Goal: Check status: Check status

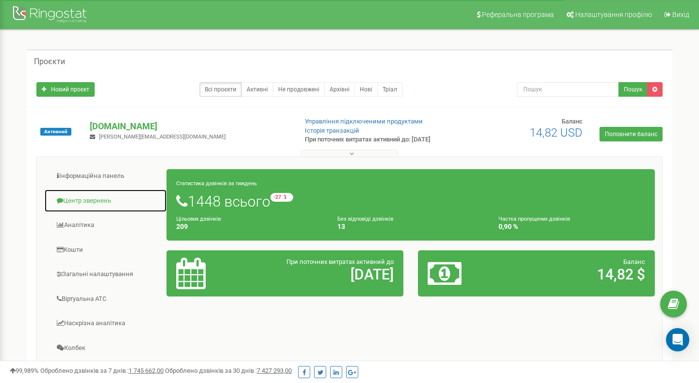
click at [93, 200] on link "Центр звернень" at bounding box center [105, 201] width 123 height 24
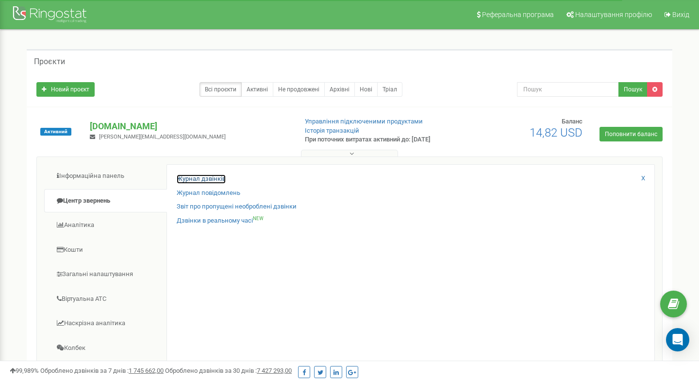
click at [187, 178] on link "Журнал дзвінків" at bounding box center [201, 178] width 49 height 9
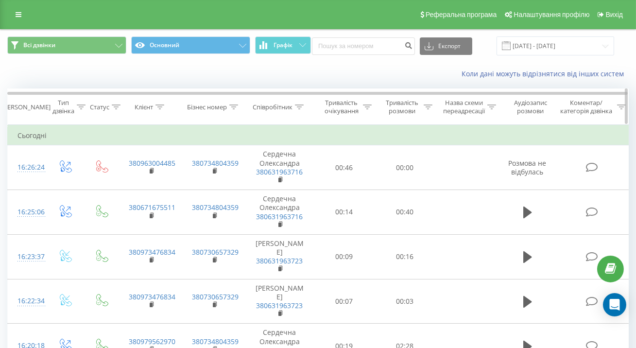
click at [148, 110] on div "Клієнт" at bounding box center [144, 107] width 18 height 8
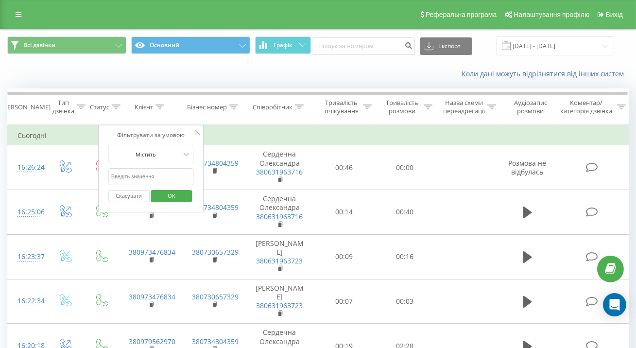
click at [136, 177] on input "text" at bounding box center [150, 176] width 85 height 17
type input "380961587158"
click at [155, 192] on button "OK" at bounding box center [171, 196] width 41 height 12
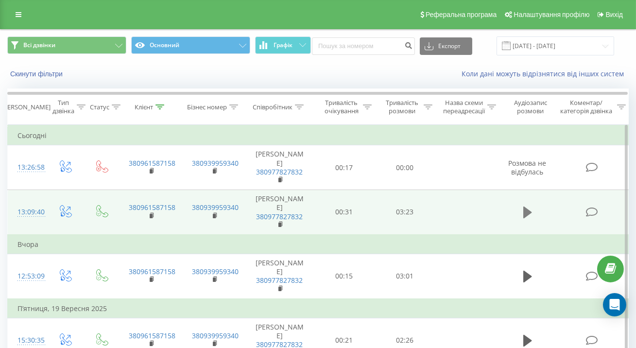
click at [523, 205] on icon at bounding box center [527, 212] width 9 height 14
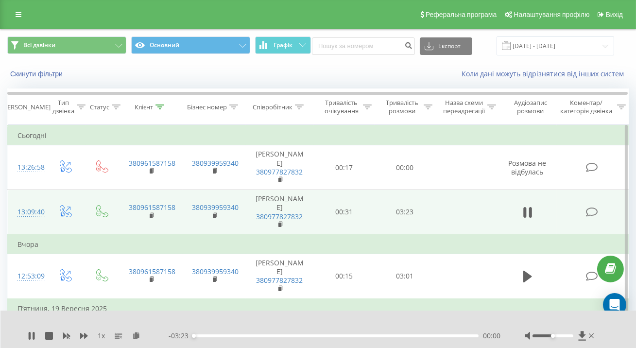
click at [538, 335] on div at bounding box center [552, 335] width 41 height 3
click at [538, 337] on div at bounding box center [560, 336] width 71 height 10
drag, startPoint x: 538, startPoint y: 338, endPoint x: 543, endPoint y: 337, distance: 5.4
click at [543, 337] on div at bounding box center [560, 336] width 71 height 10
click at [543, 335] on div at bounding box center [552, 335] width 41 height 3
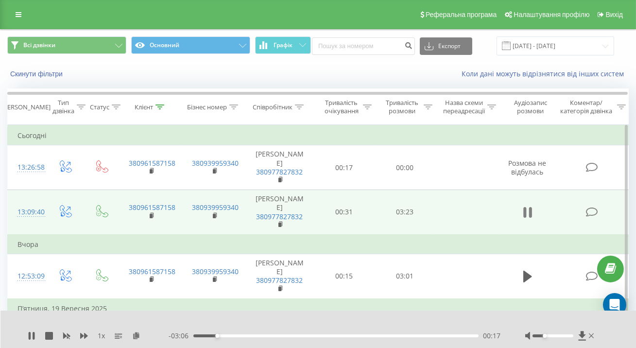
click at [526, 205] on icon at bounding box center [527, 212] width 9 height 14
